Goal: Task Accomplishment & Management: Complete application form

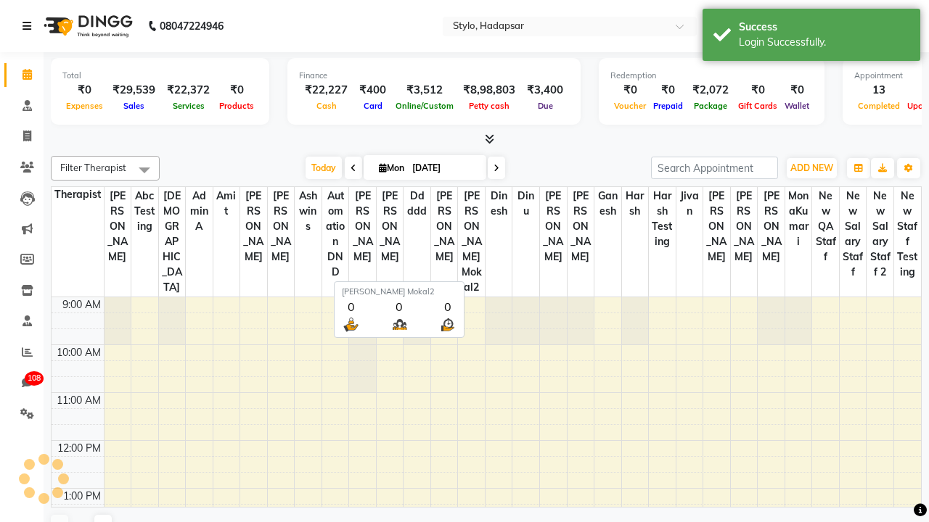
click at [30, 26] on icon at bounding box center [26, 26] width 9 height 10
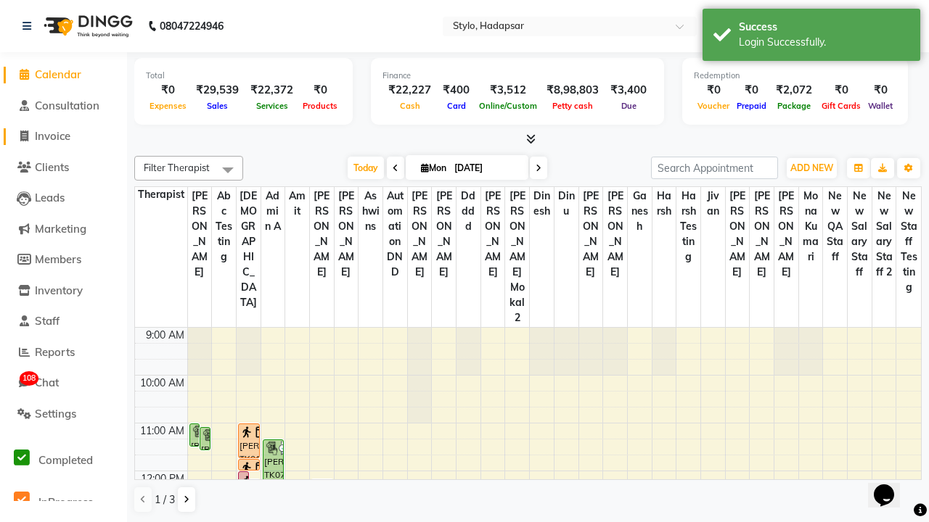
click at [63, 136] on span "Invoice" at bounding box center [53, 136] width 36 height 14
select select "157"
select select "service"
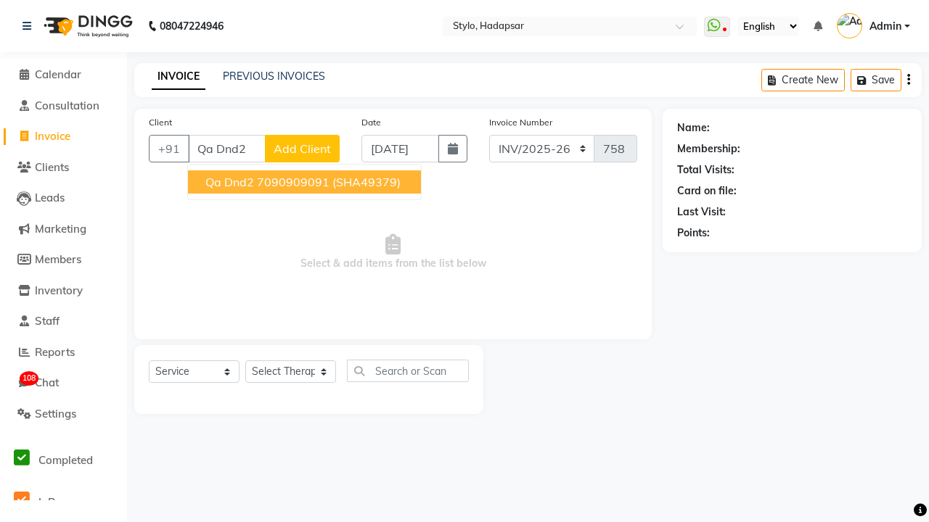
click at [303, 182] on ngb-highlight "7090909091" at bounding box center [293, 182] width 73 height 15
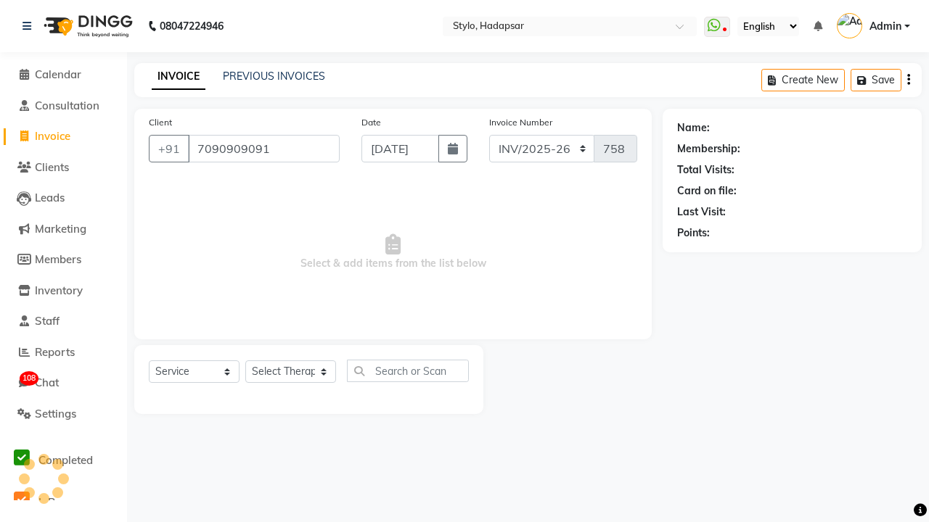
type input "7090909091"
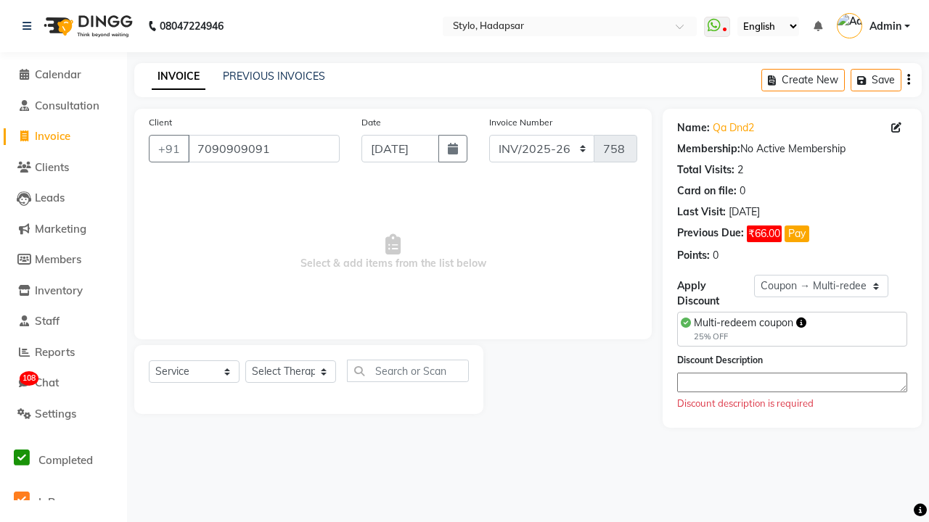
select select "0:"
select select "267"
select select "Z73944"
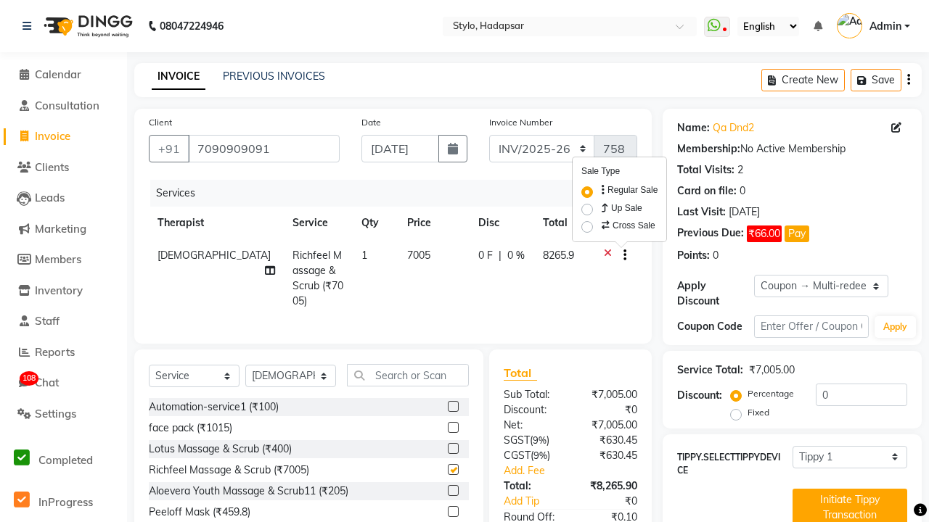
checkbox input "false"
